Goal: Navigation & Orientation: Find specific page/section

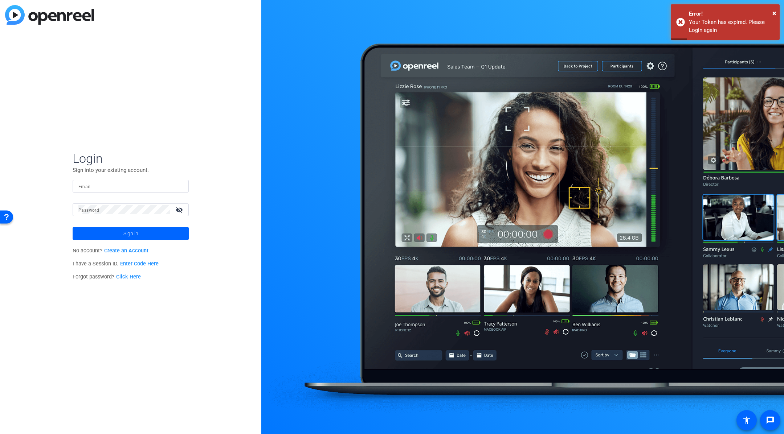
click at [98, 185] on input "Email" at bounding box center [130, 186] width 104 height 9
type input "michael.caso@gartner.com"
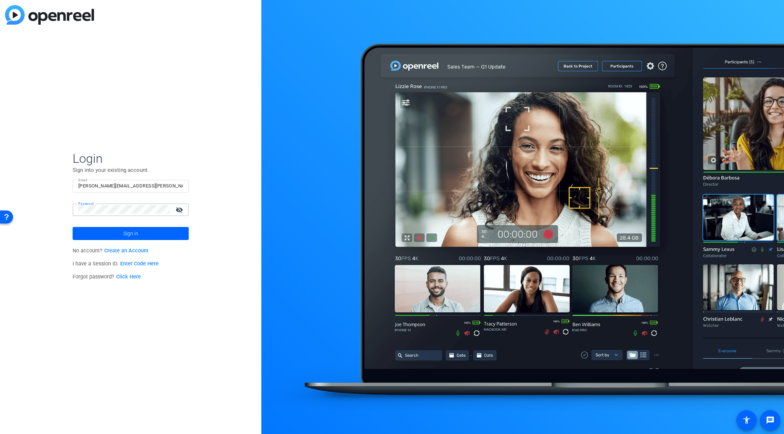
click at [73, 227] on button "Sign in" at bounding box center [131, 233] width 116 height 13
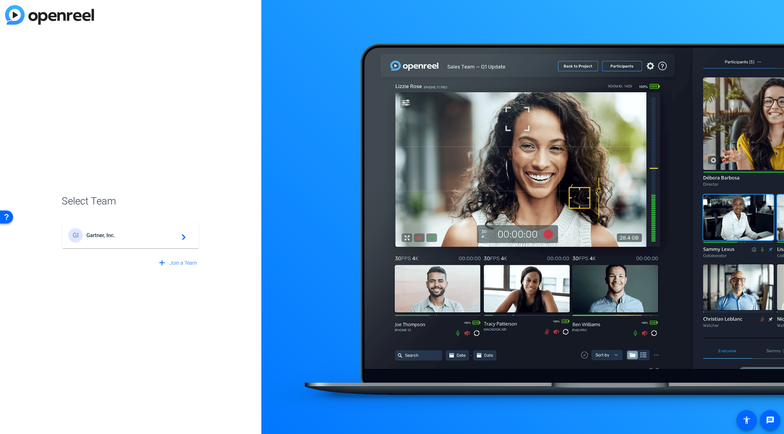
click at [118, 242] on div "GI Gartner, Inc. navigate_next" at bounding box center [130, 235] width 125 height 15
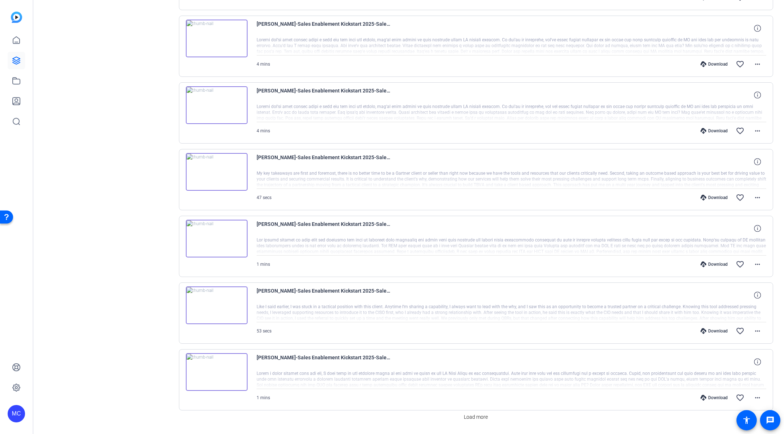
scroll to position [428, 0]
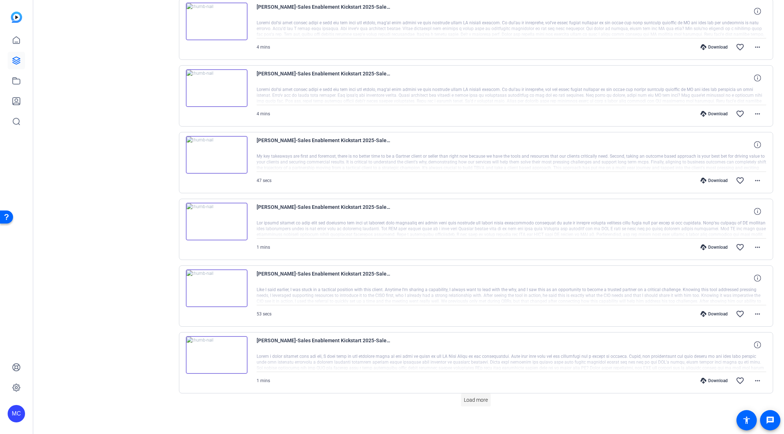
click at [472, 397] on span "Load more" at bounding box center [476, 401] width 24 height 8
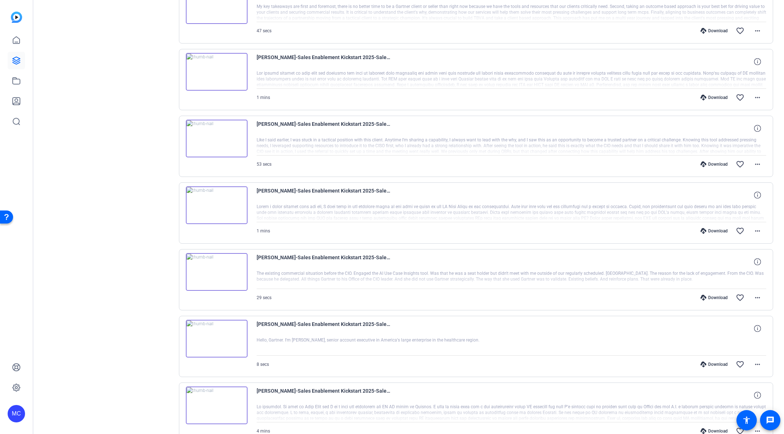
scroll to position [542, 0]
